Goal: Transaction & Acquisition: Purchase product/service

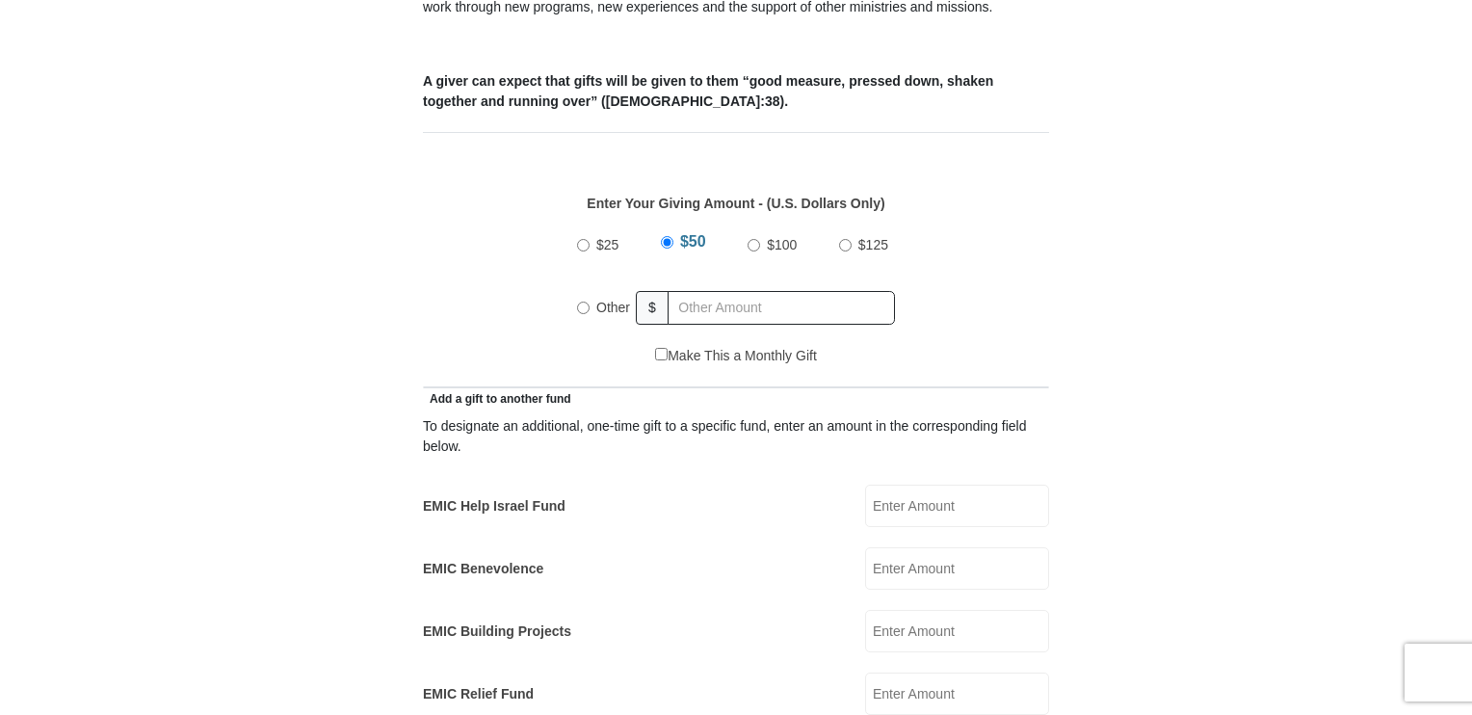
scroll to position [771, 0]
click at [585, 302] on input "Other" at bounding box center [583, 308] width 13 height 13
radio input "true"
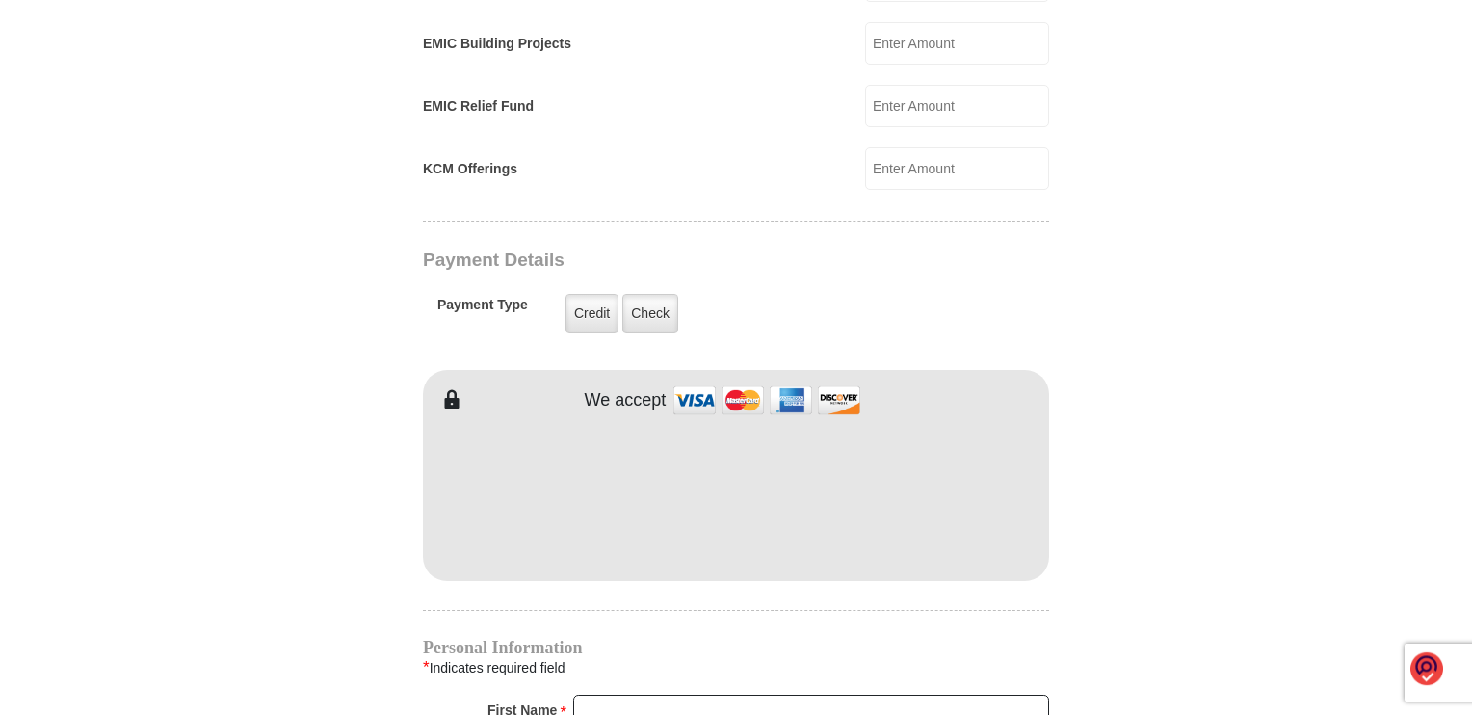
scroll to position [1445, 0]
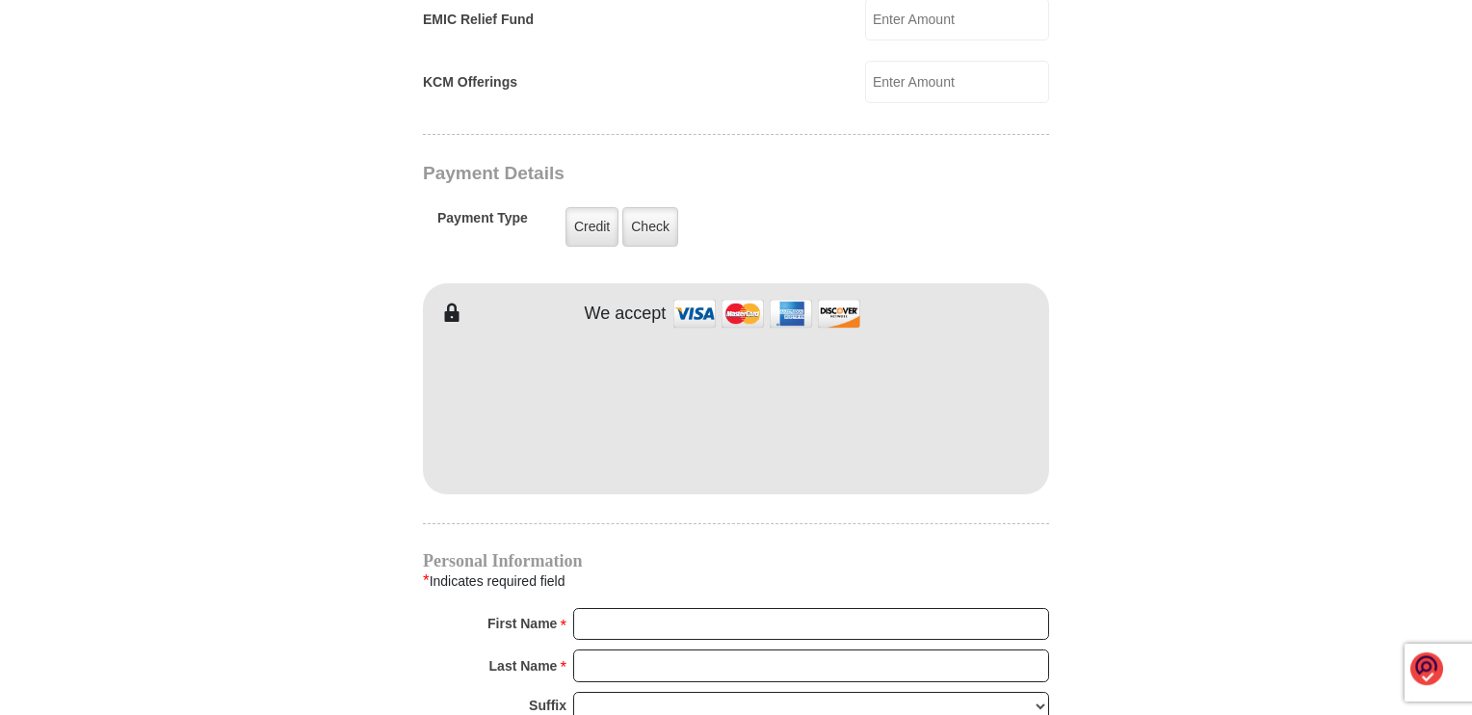
type input "160.00"
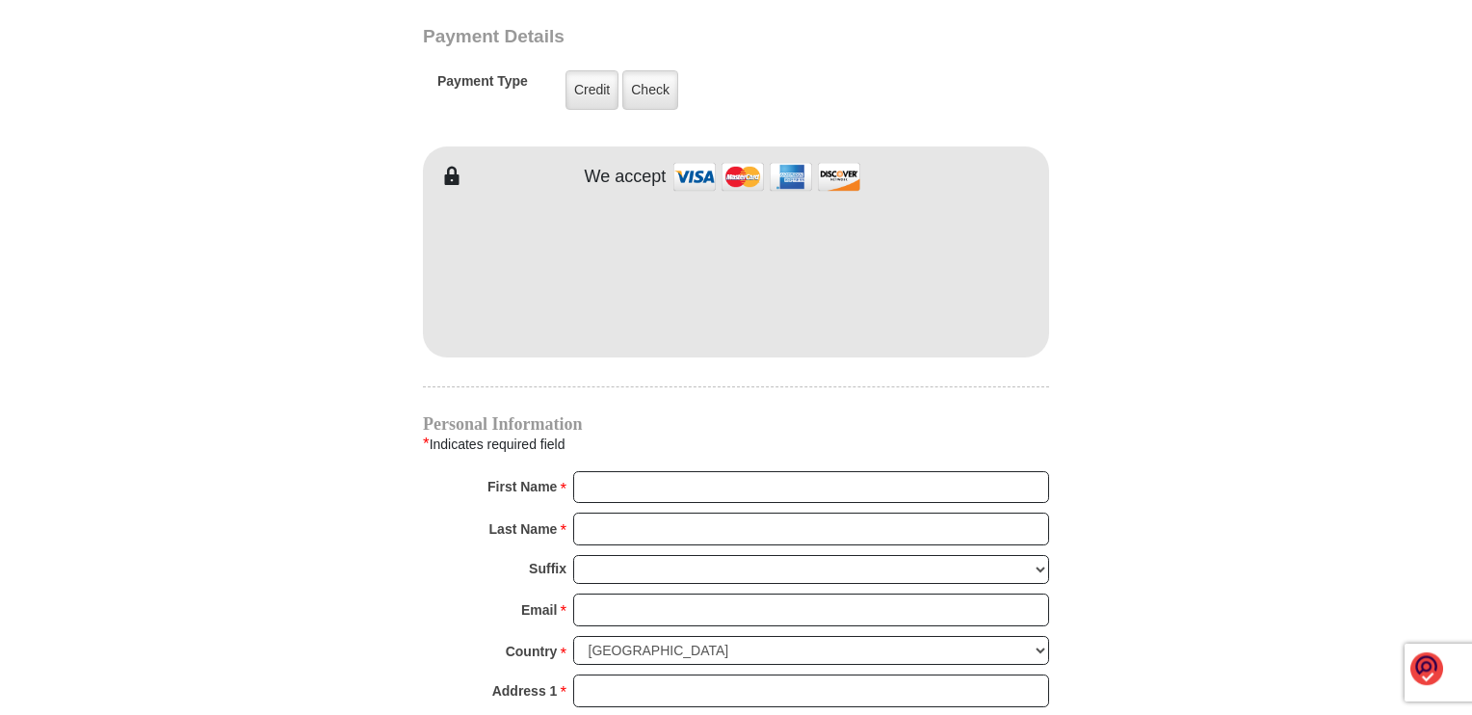
scroll to position [1638, 0]
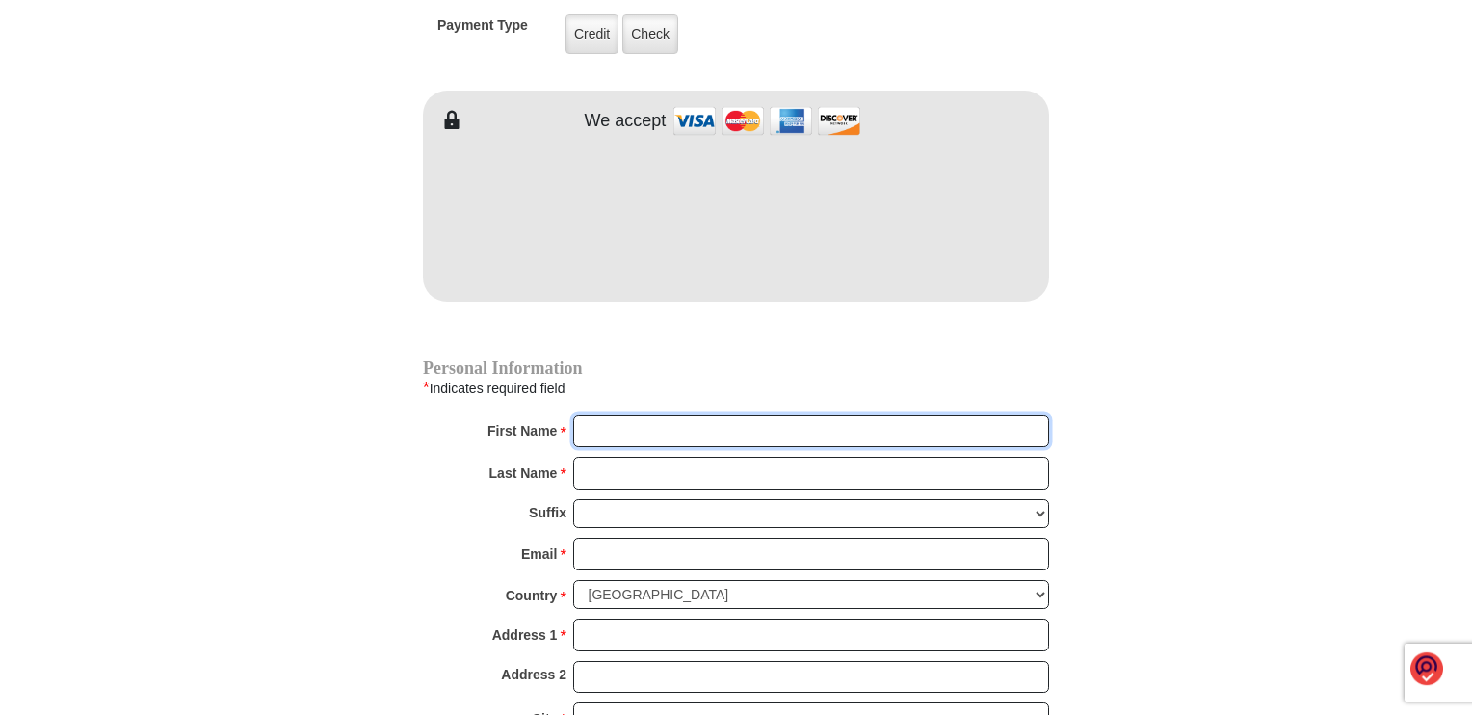
click at [658, 415] on input "First Name *" at bounding box center [811, 431] width 476 height 33
type input "[PERSON_NAME]"
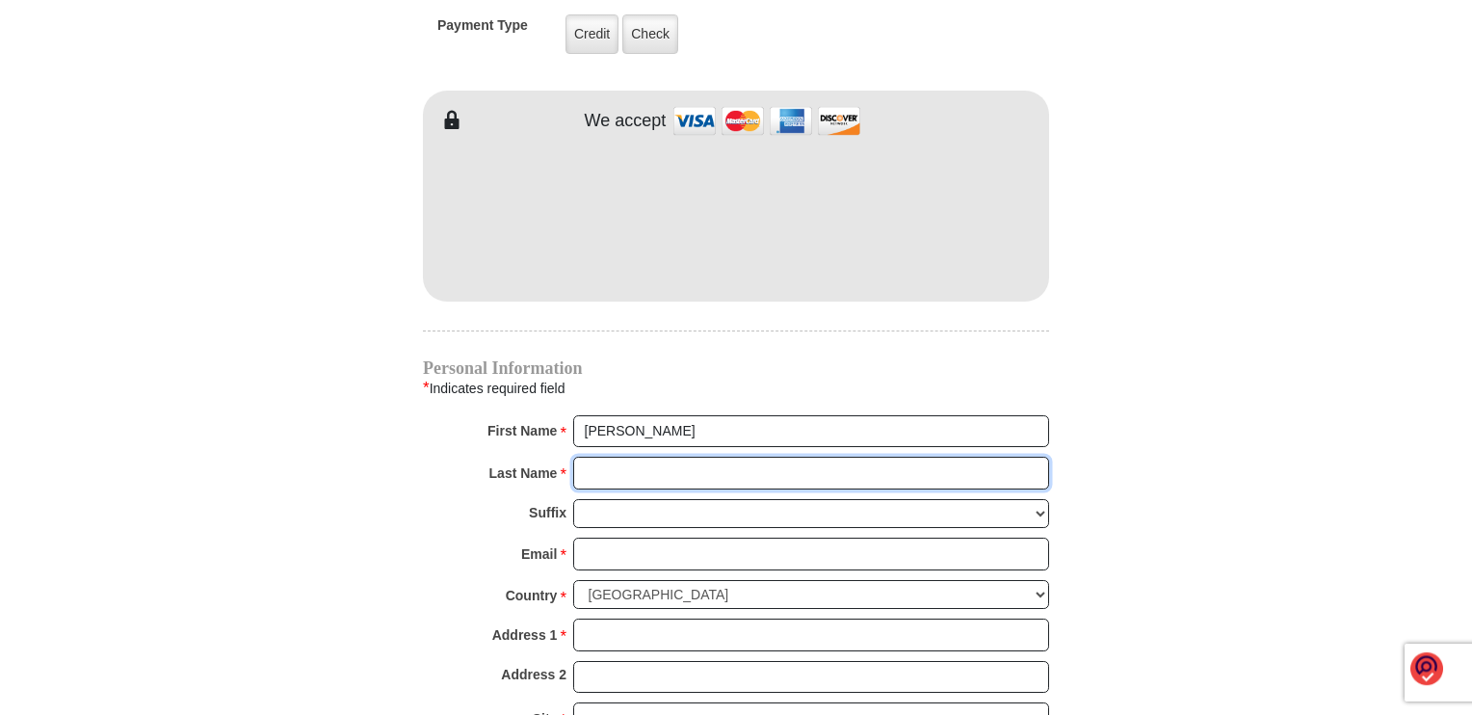
type input "Covert"
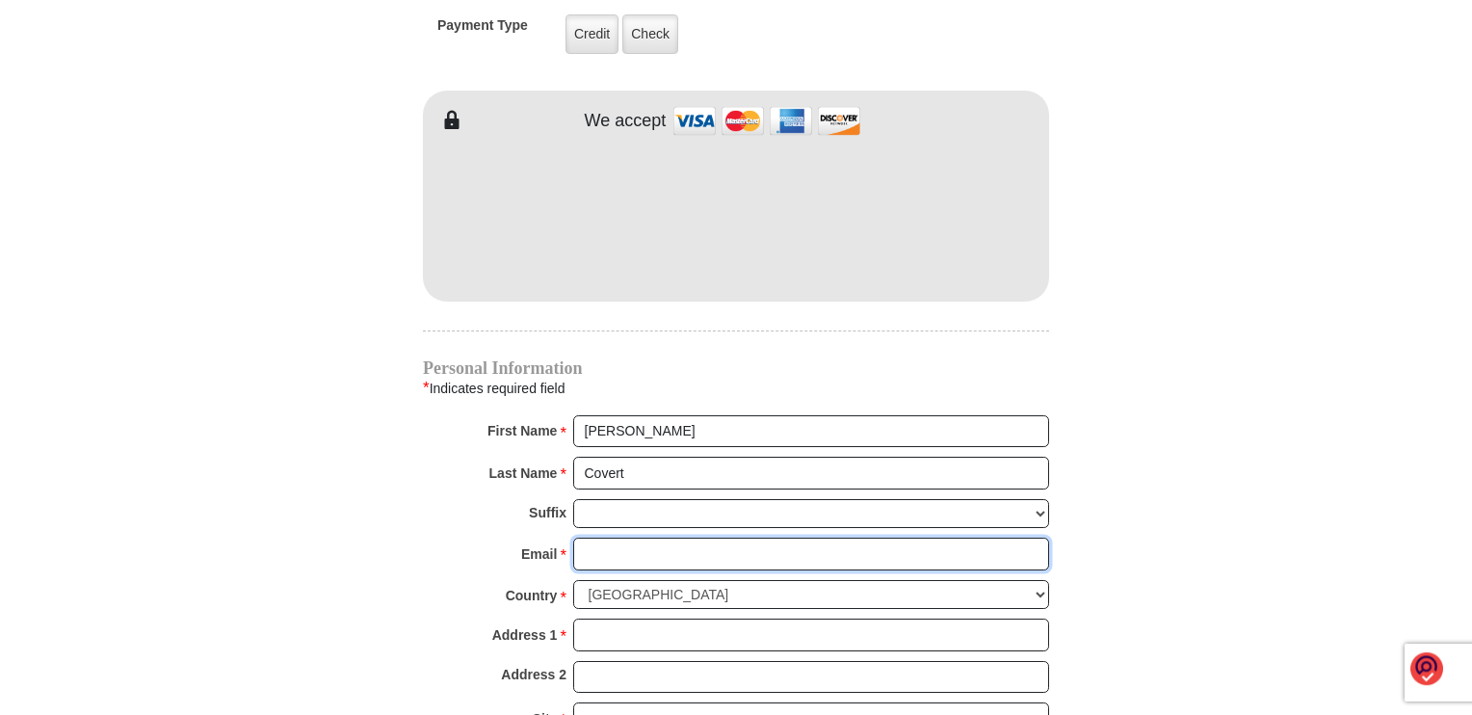
type input "[EMAIL_ADDRESS][DOMAIN_NAME]"
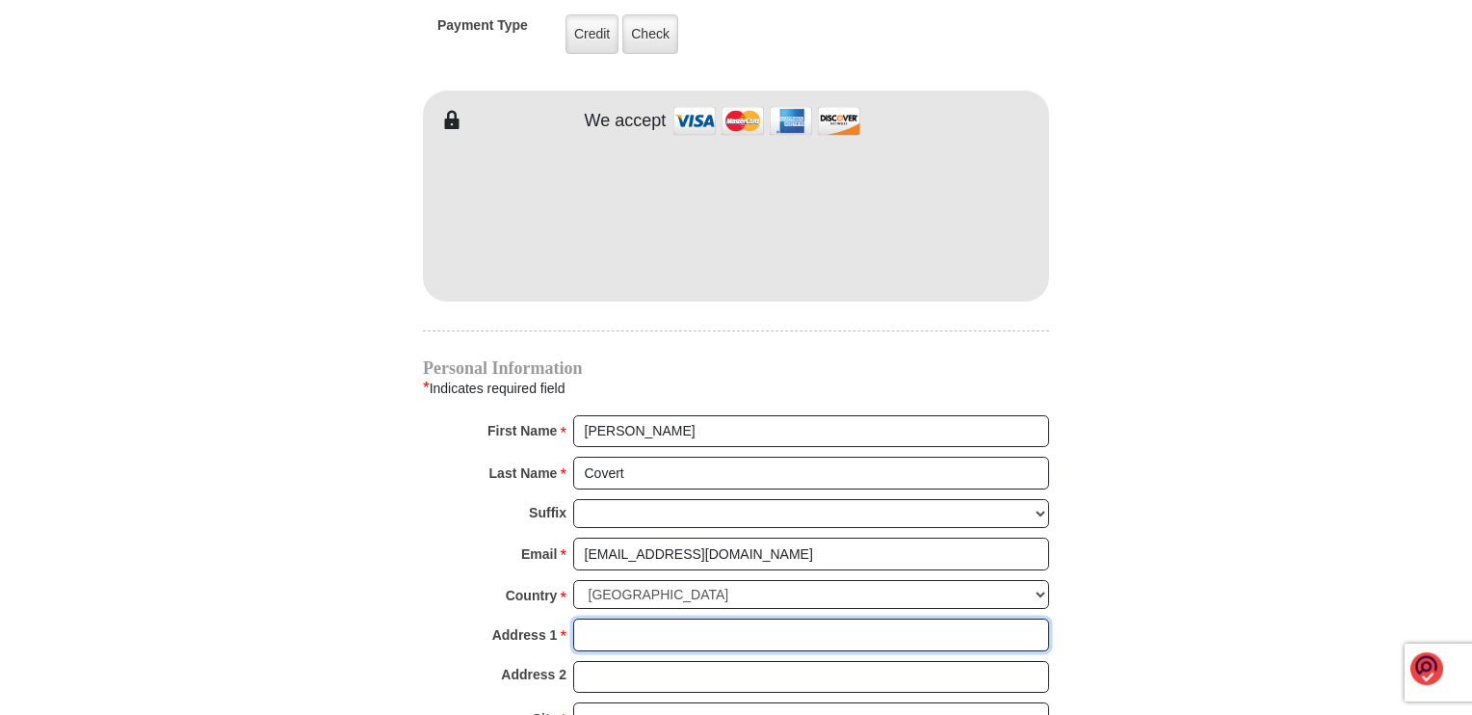
type input "[STREET_ADDRESS][PERSON_NAME]"
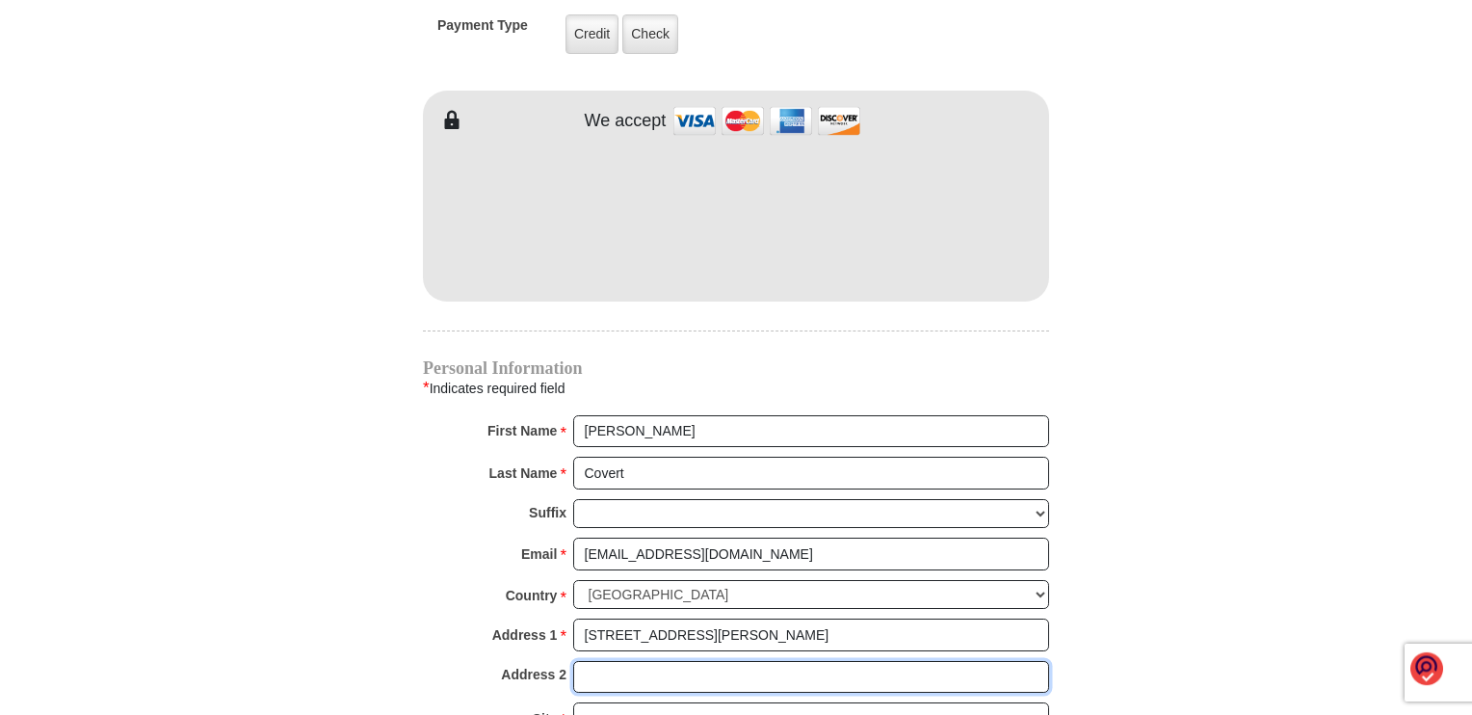
type input "Unit 1094"
type input "[GEOGRAPHIC_DATA]"
type input "89081"
type input "7252785385"
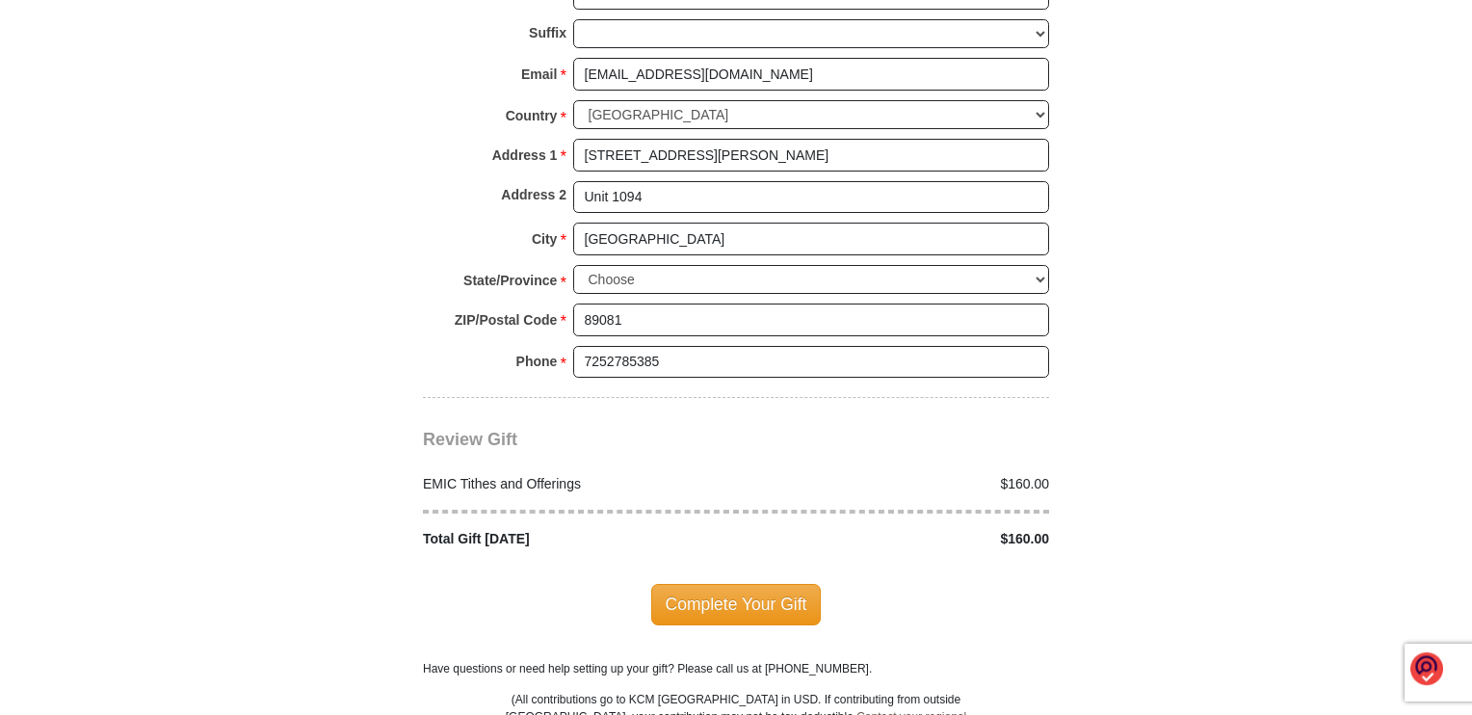
scroll to position [2120, 0]
click at [720, 582] on span "Complete Your Gift" at bounding box center [736, 602] width 171 height 40
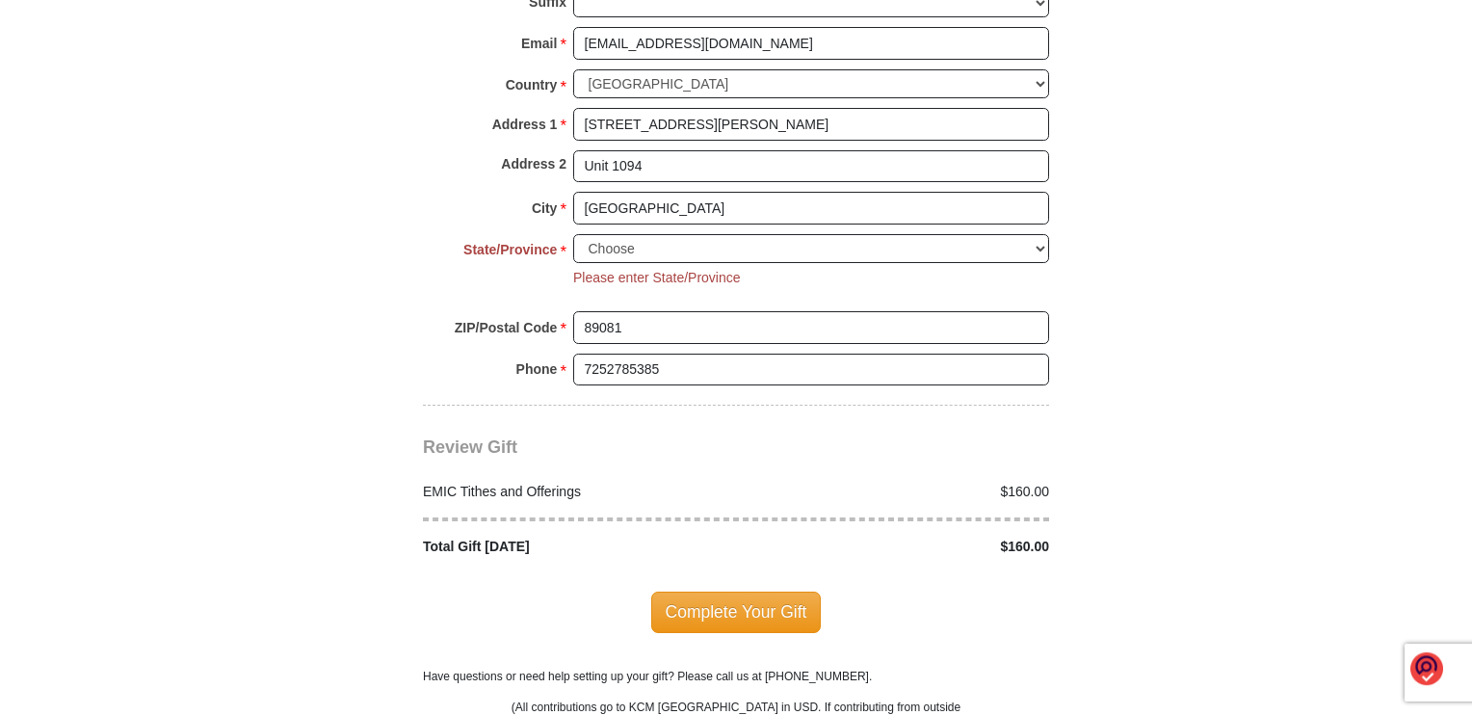
scroll to position [2043, 0]
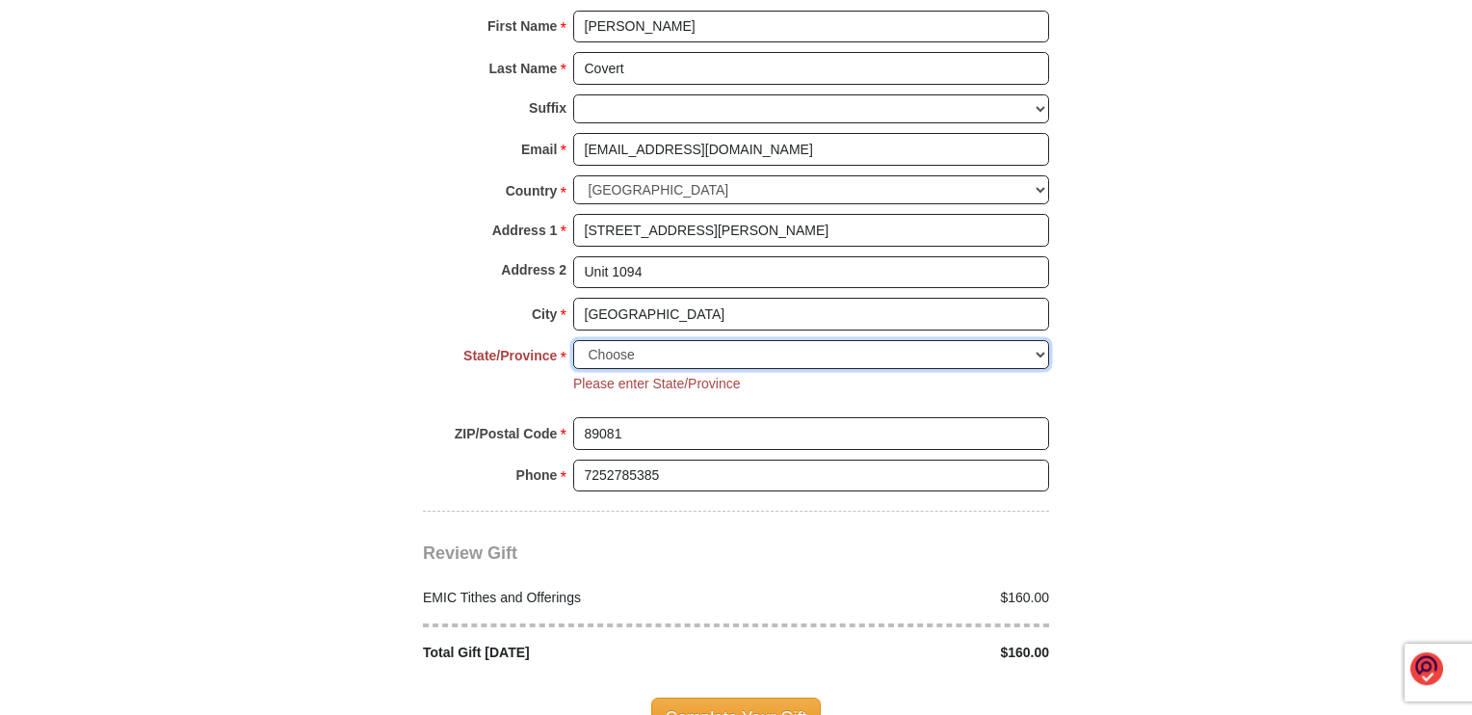
click at [753, 340] on select "Choose [US_STATE] [US_STATE] [US_STATE] [US_STATE] [US_STATE] Armed Forces Amer…" at bounding box center [811, 355] width 476 height 30
select select "NV"
click at [573, 340] on select "Choose [US_STATE] [US_STATE] [US_STATE] [US_STATE] [US_STATE] Armed Forces Amer…" at bounding box center [811, 355] width 476 height 30
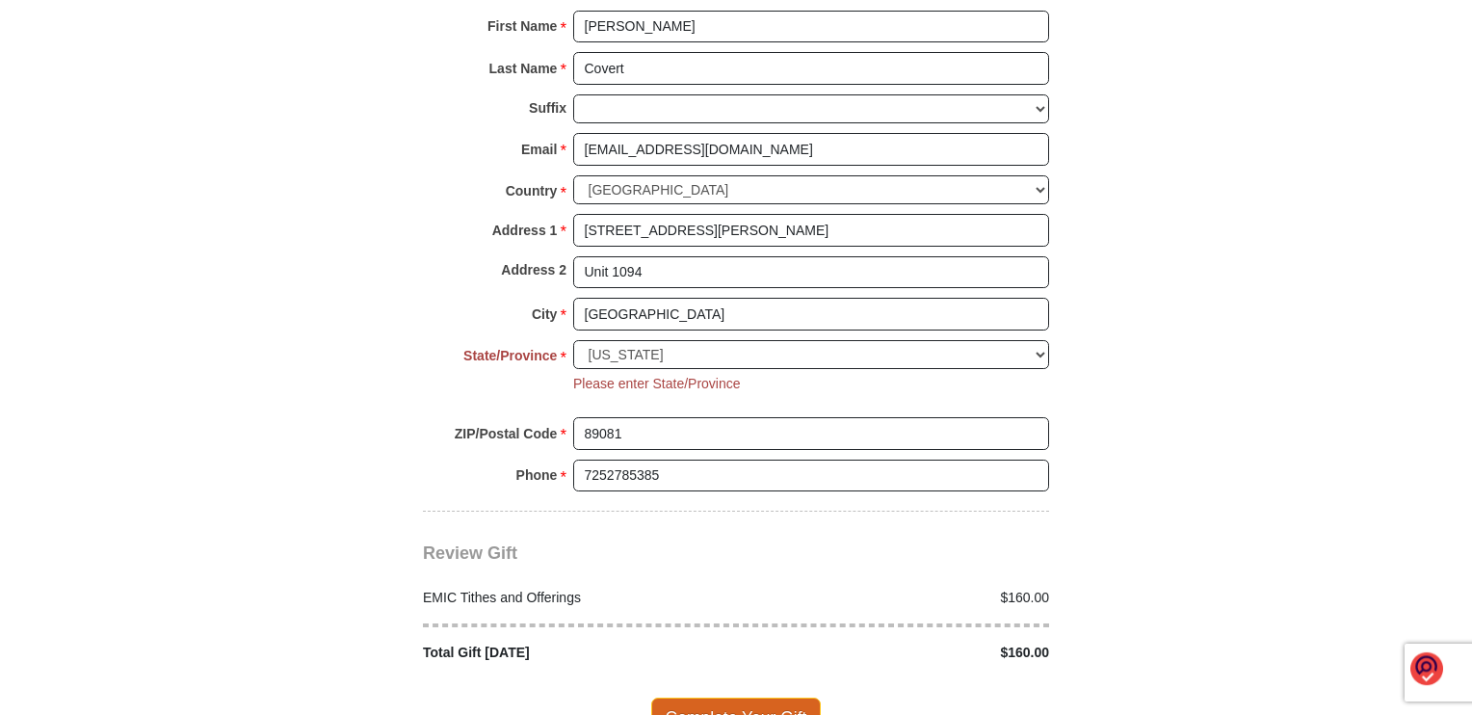
click at [759, 698] on span "Complete Your Gift" at bounding box center [736, 718] width 171 height 40
